Goal: Check status: Check status

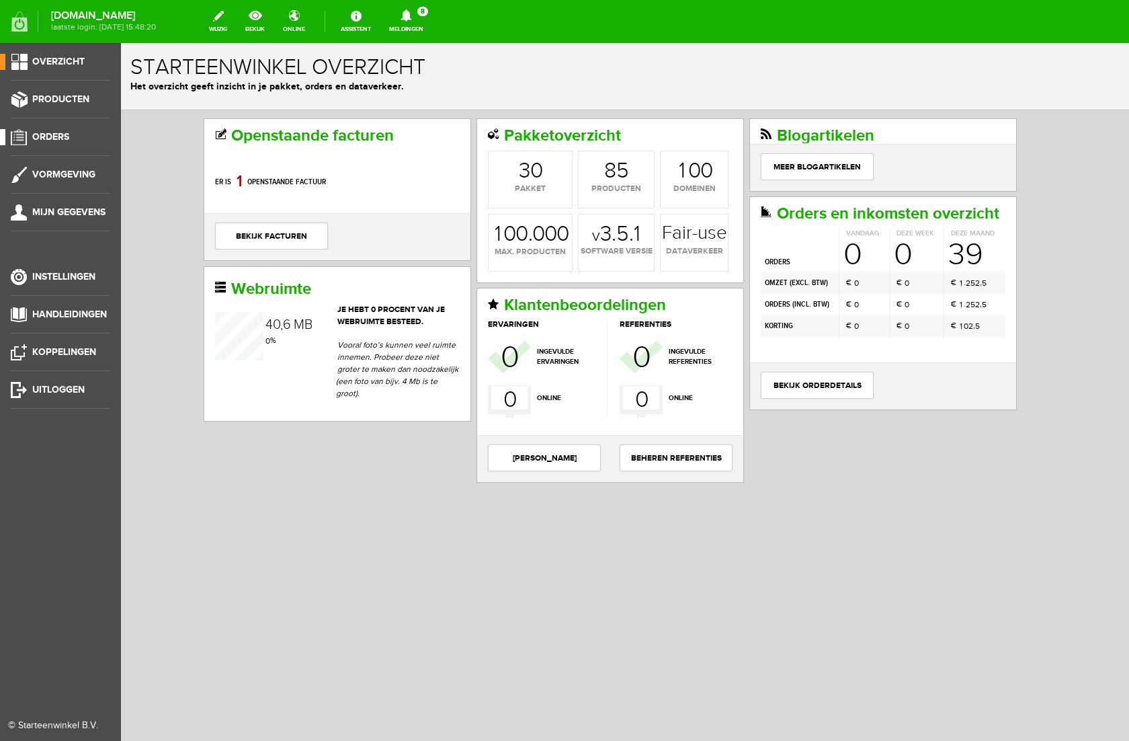
click at [47, 134] on span "Orders" at bounding box center [50, 136] width 37 height 11
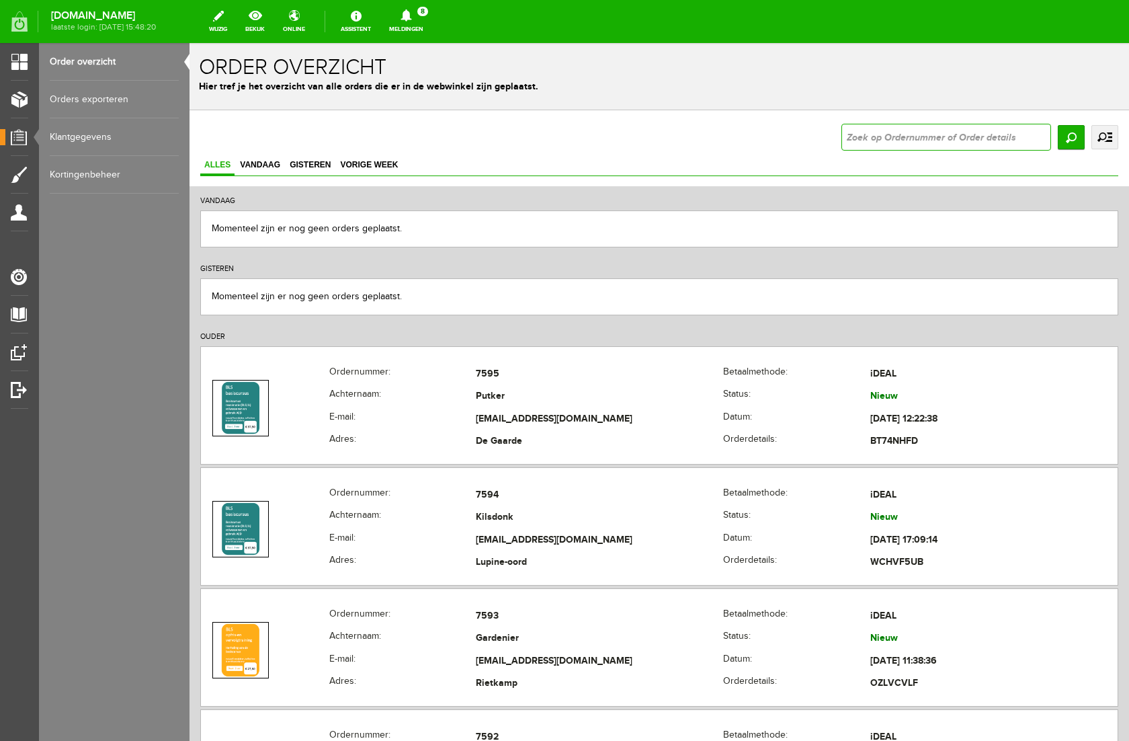
click at [869, 135] on input "text" at bounding box center [947, 137] width 210 height 27
type input "7451"
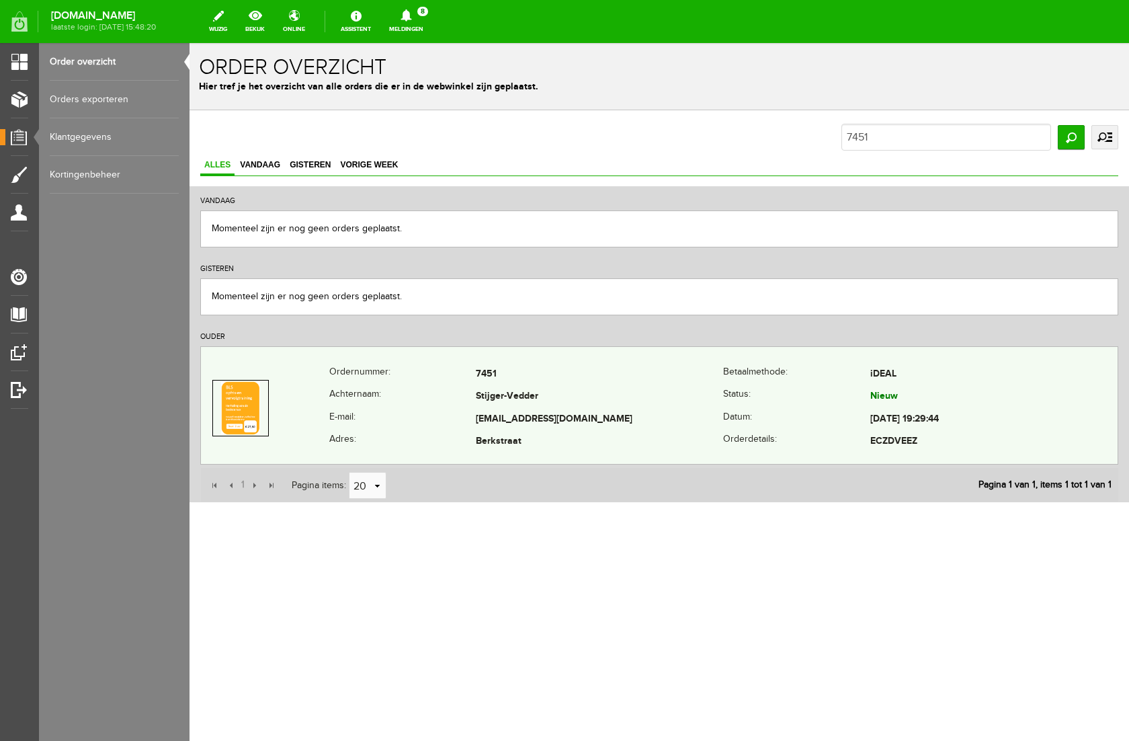
click at [571, 452] on td "Berkstraat" at bounding box center [599, 442] width 247 height 23
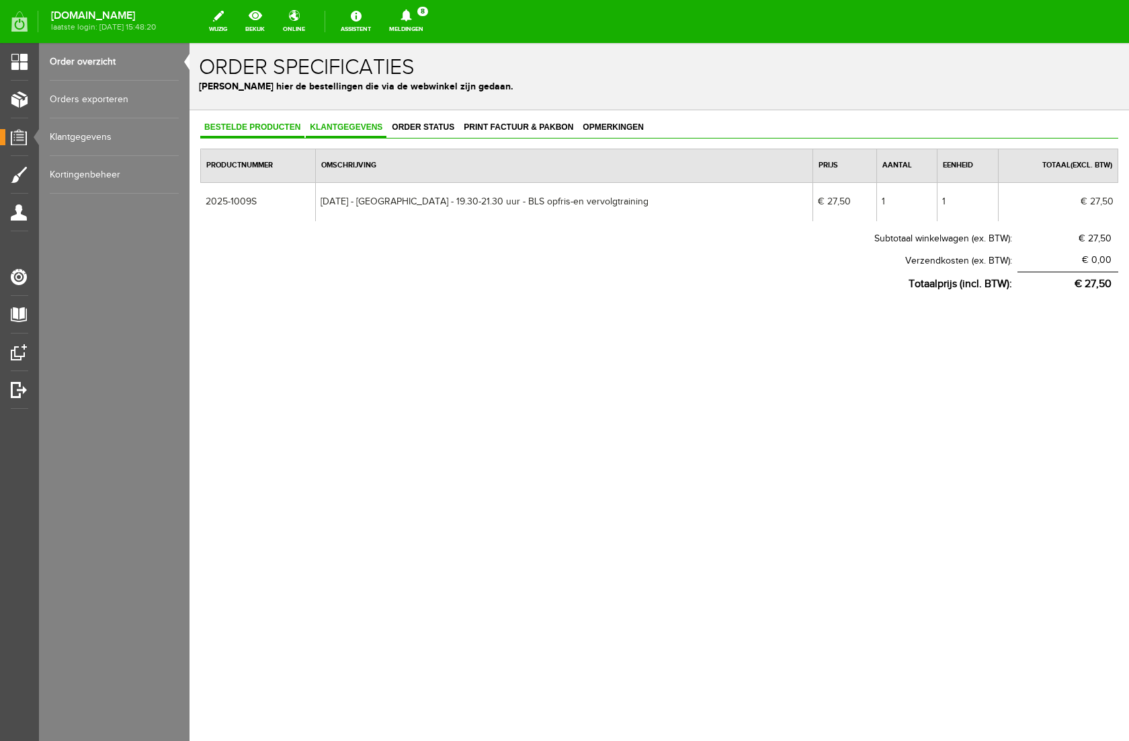
click at [364, 126] on span "Klantgegevens" at bounding box center [346, 126] width 81 height 9
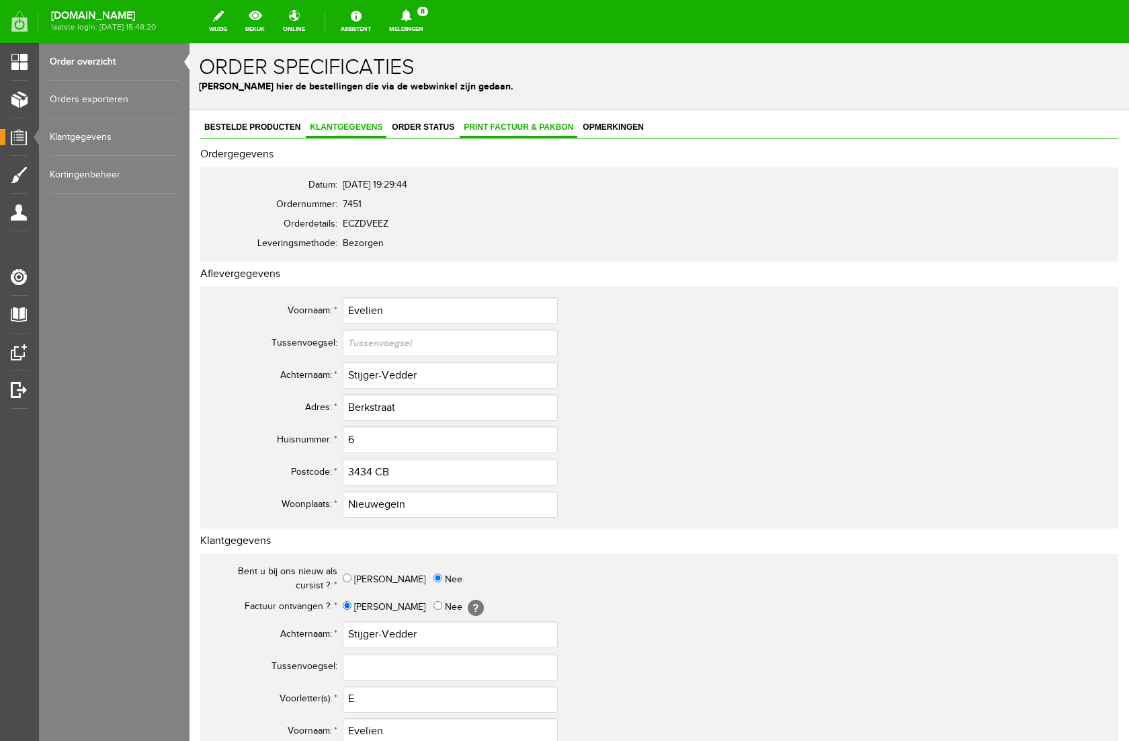
click at [496, 129] on span "Print factuur & pakbon" at bounding box center [519, 126] width 118 height 9
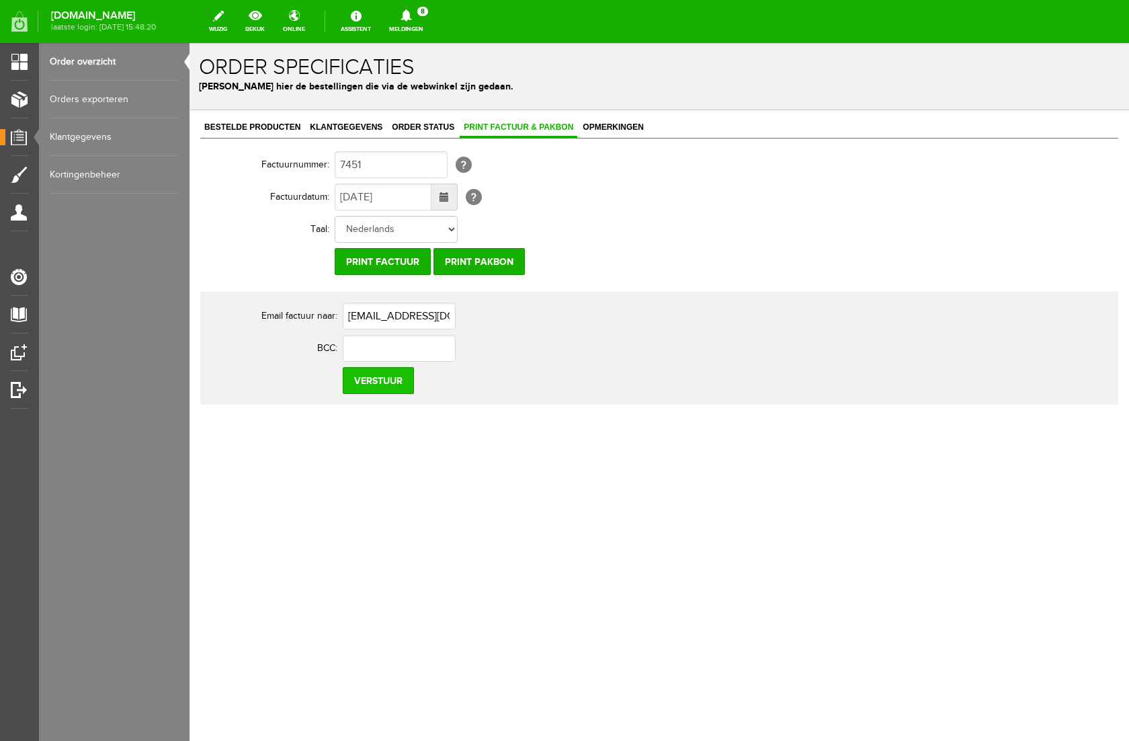
click at [361, 383] on input "Verstuur" at bounding box center [378, 380] width 71 height 27
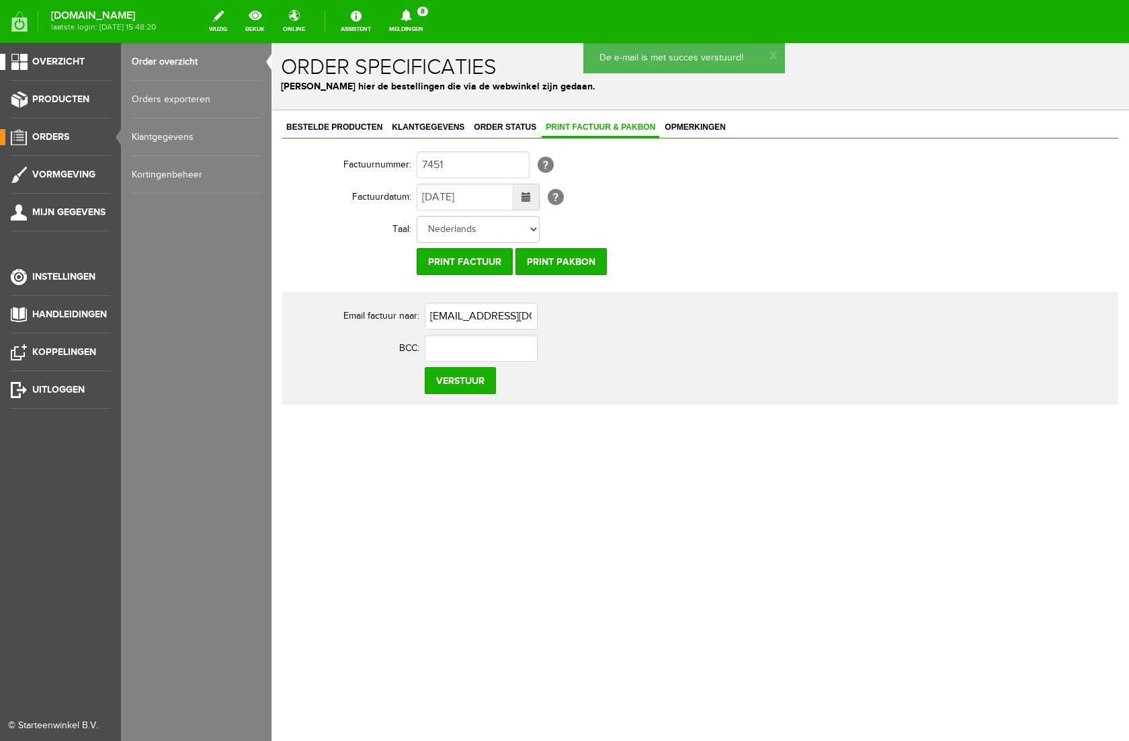
click at [45, 58] on span "Overzicht" at bounding box center [58, 61] width 52 height 11
